Goal: Use online tool/utility

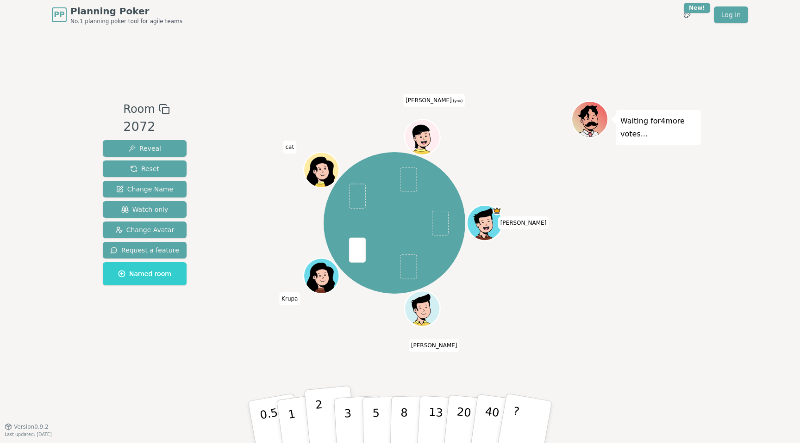
click at [325, 414] on button "2" at bounding box center [330, 423] width 53 height 74
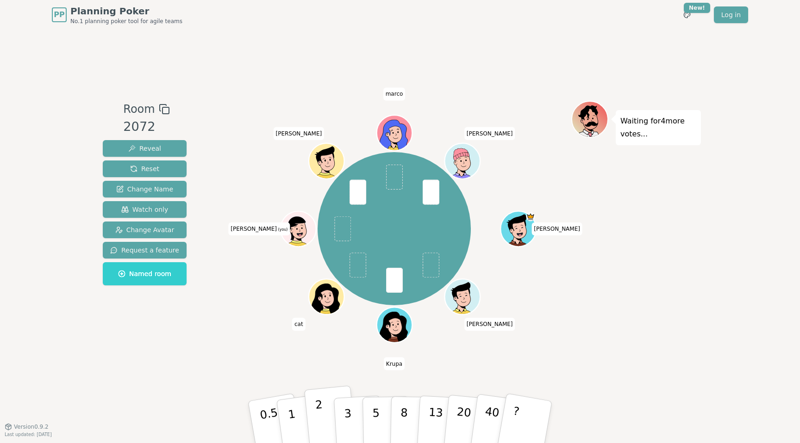
click at [317, 416] on p "2" at bounding box center [321, 423] width 12 height 50
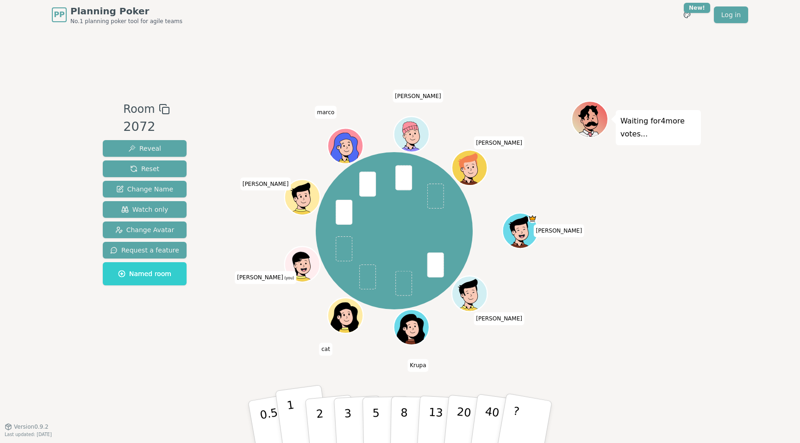
click at [298, 422] on button "1" at bounding box center [302, 422] width 55 height 75
click at [295, 416] on button "1" at bounding box center [302, 422] width 55 height 75
